Goal: Task Accomplishment & Management: Use online tool/utility

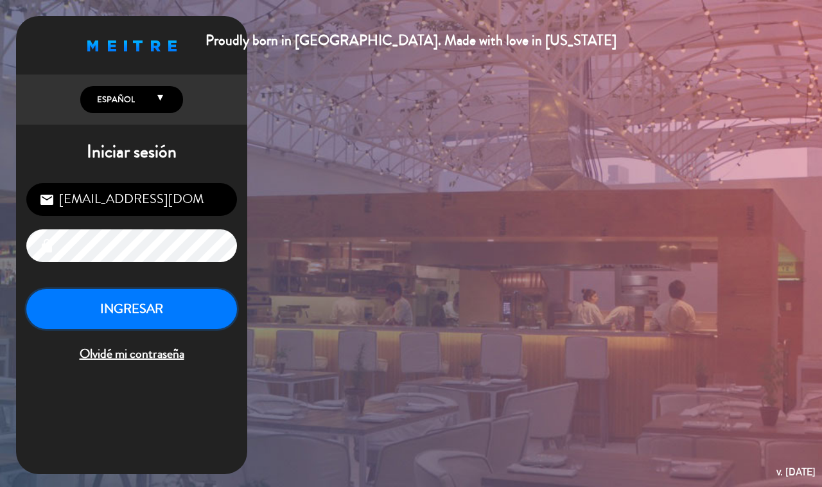
click at [197, 311] on button "INGRESAR" at bounding box center [131, 309] width 211 height 40
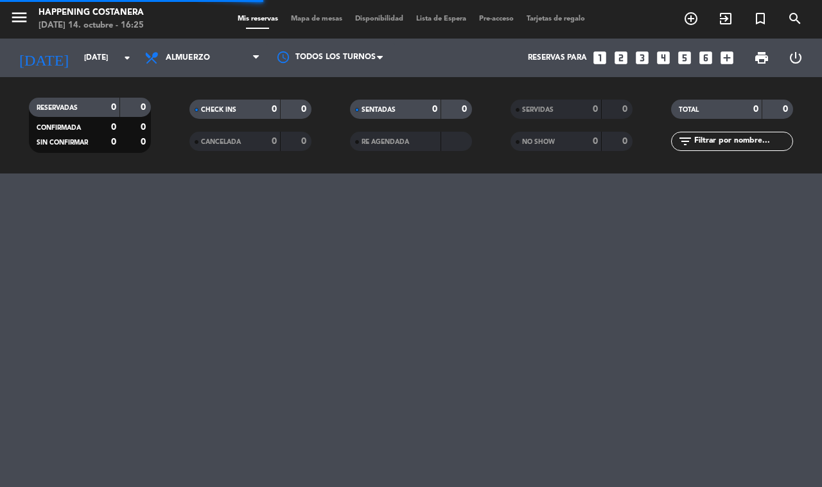
click at [321, 18] on span "Mapa de mesas" at bounding box center [316, 18] width 64 height 7
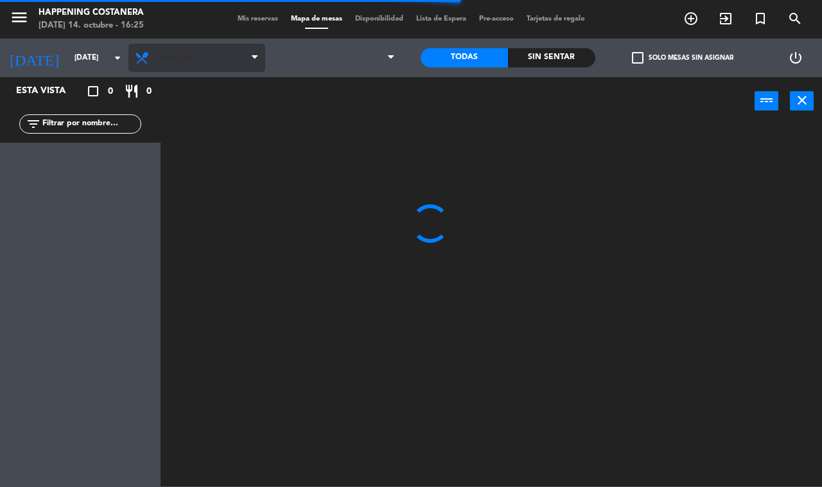
click at [180, 57] on span "Almuerzo" at bounding box center [178, 57] width 44 height 9
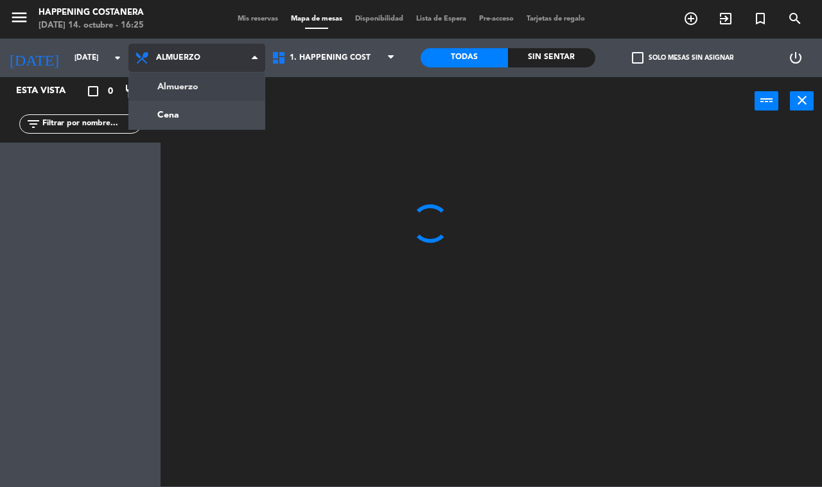
click at [206, 114] on ng-component "menu Happening Costanera [DATE] 14. octubre - 16:25 Mis reservas Mapa de mesas …" at bounding box center [411, 243] width 822 height 486
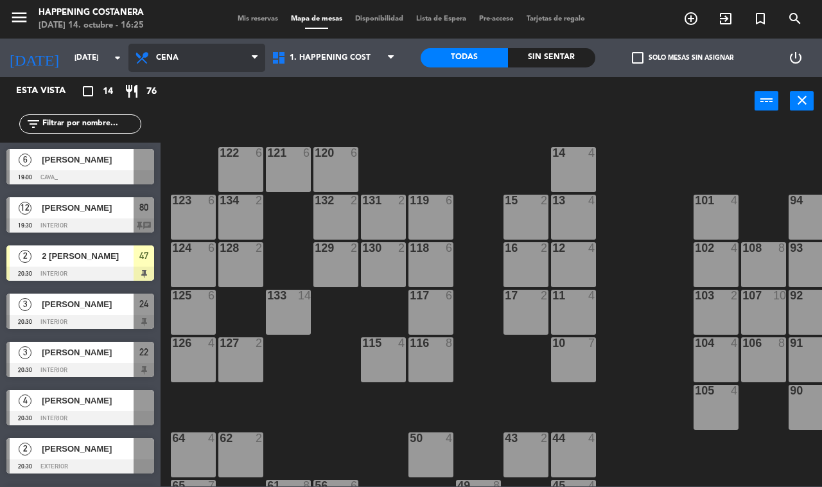
scroll to position [331, 0]
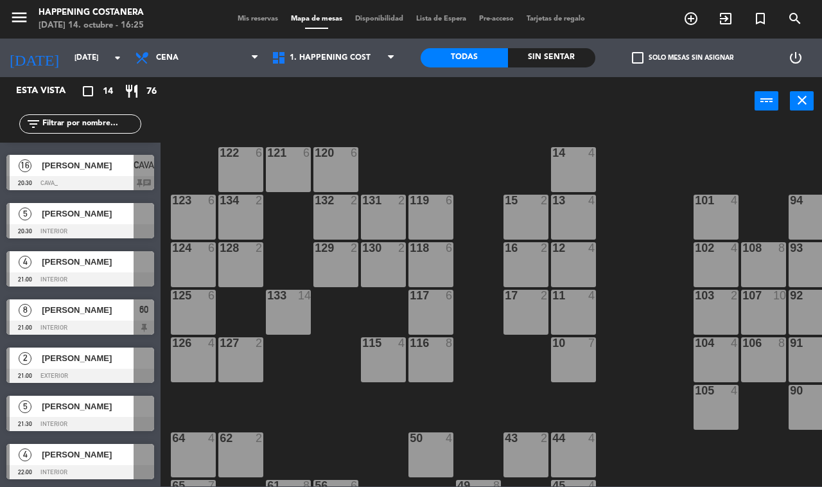
click at [107, 164] on span "[PERSON_NAME]" at bounding box center [88, 165] width 92 height 13
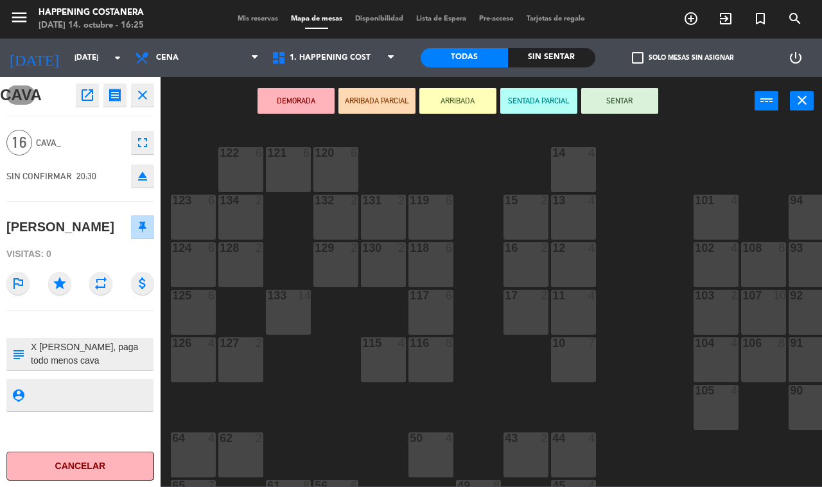
click at [345, 435] on div "69 2 122 6 121 6 120 6 14 4 CAVA 16 20:30 101 4 94 2 70 2 123 6 131 2 134 2 132…" at bounding box center [495, 306] width 653 height 362
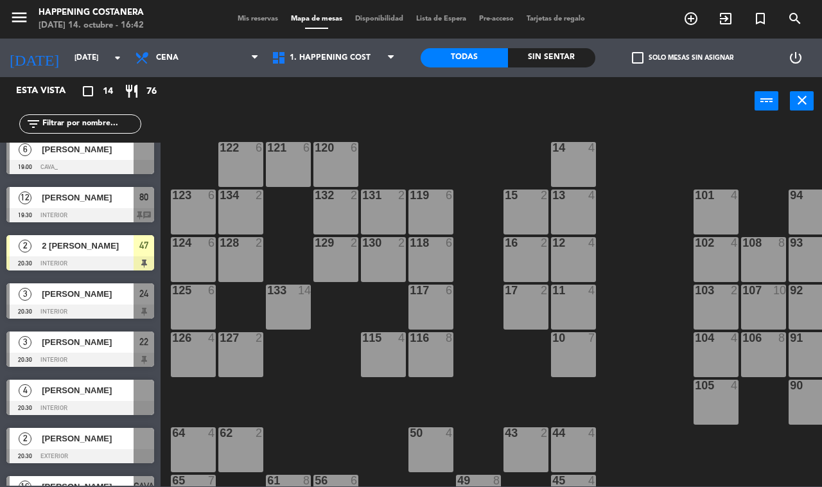
scroll to position [0, 0]
